Goal: Transaction & Acquisition: Purchase product/service

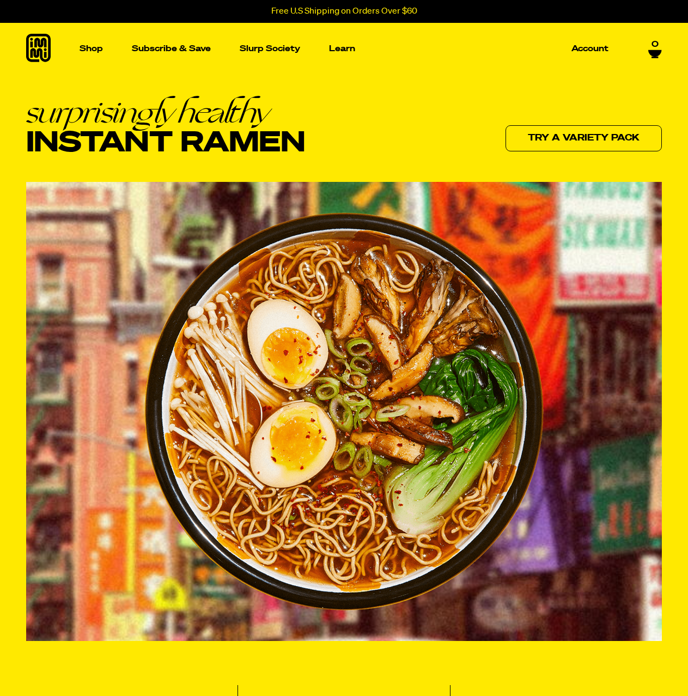
click at [40, 56] on icon at bounding box center [38, 48] width 25 height 28
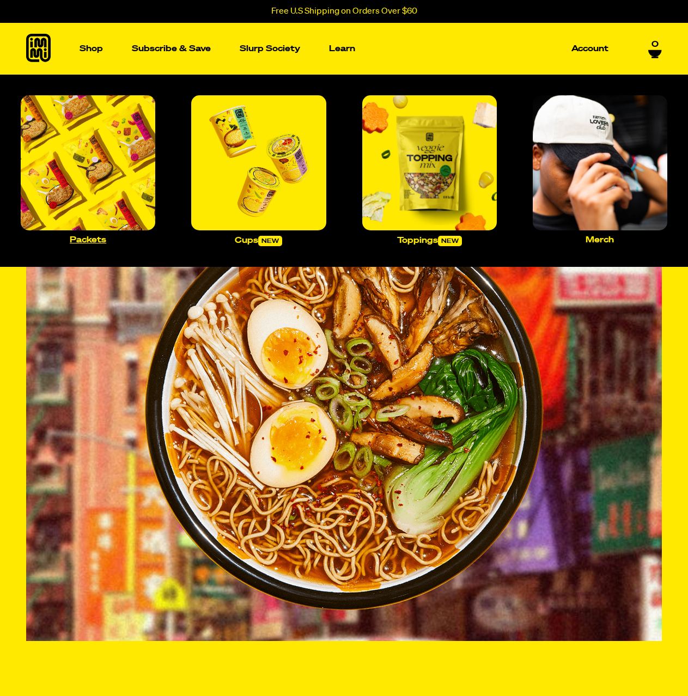
click at [86, 132] on img "Main navigation" at bounding box center [88, 162] width 135 height 135
